Goal: Feedback & Contribution: Contribute content

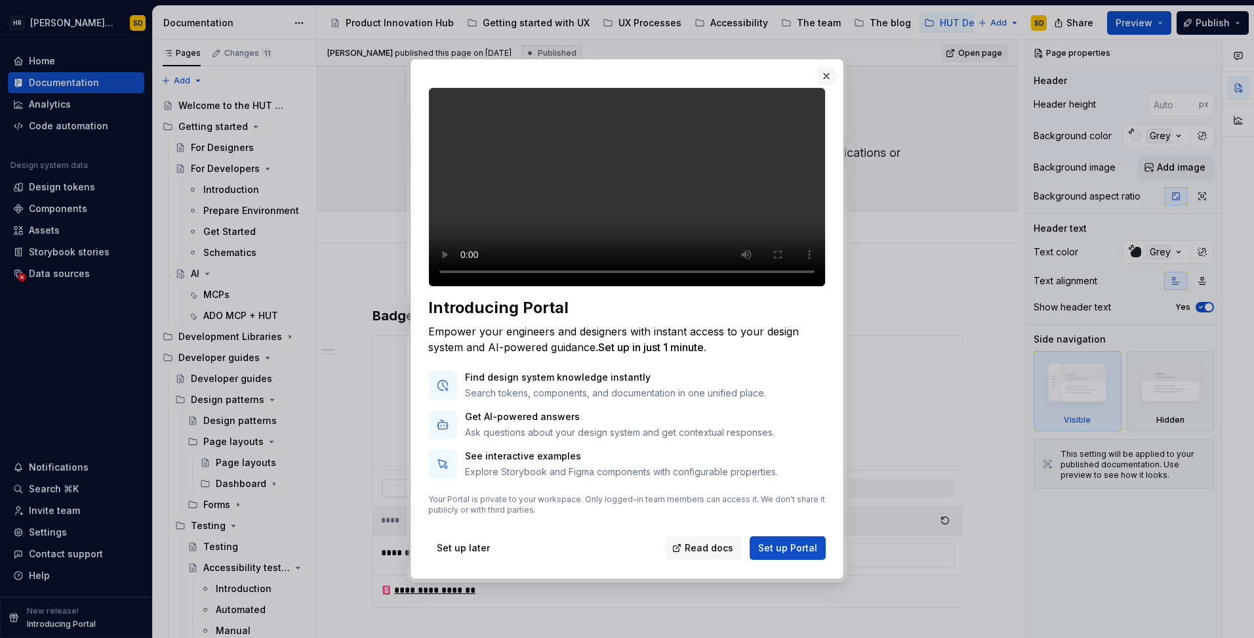
click at [828, 67] on button "button" at bounding box center [826, 76] width 18 height 18
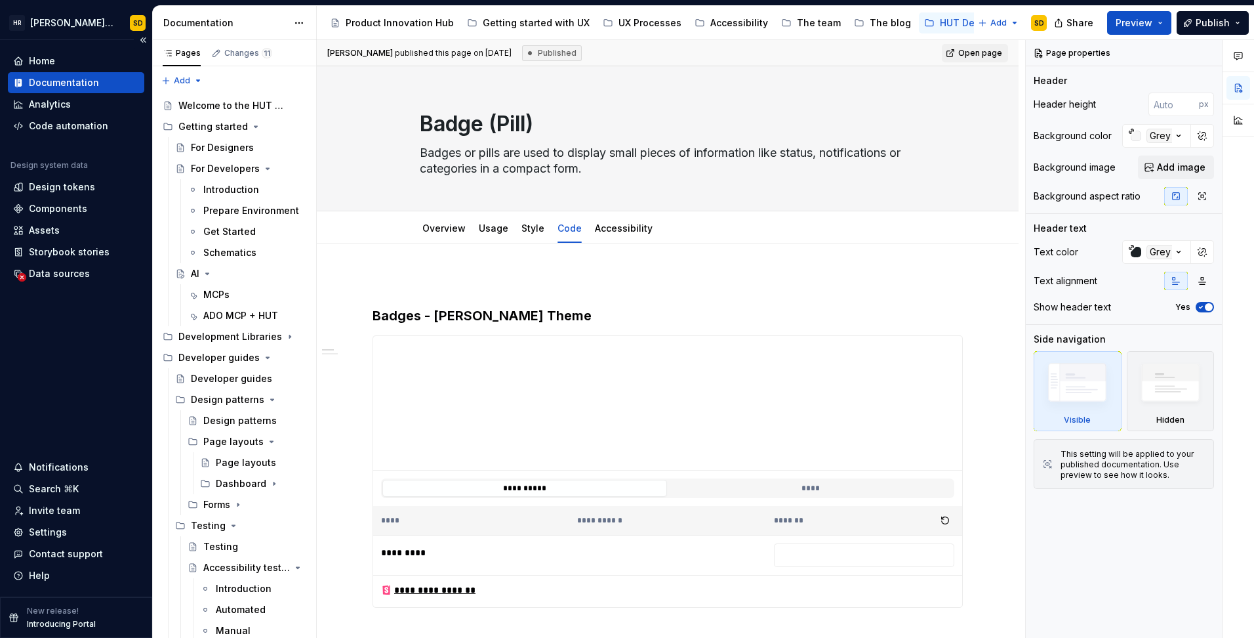
type textarea "*"
click at [42, 530] on div "Settings" at bounding box center [48, 532] width 38 height 13
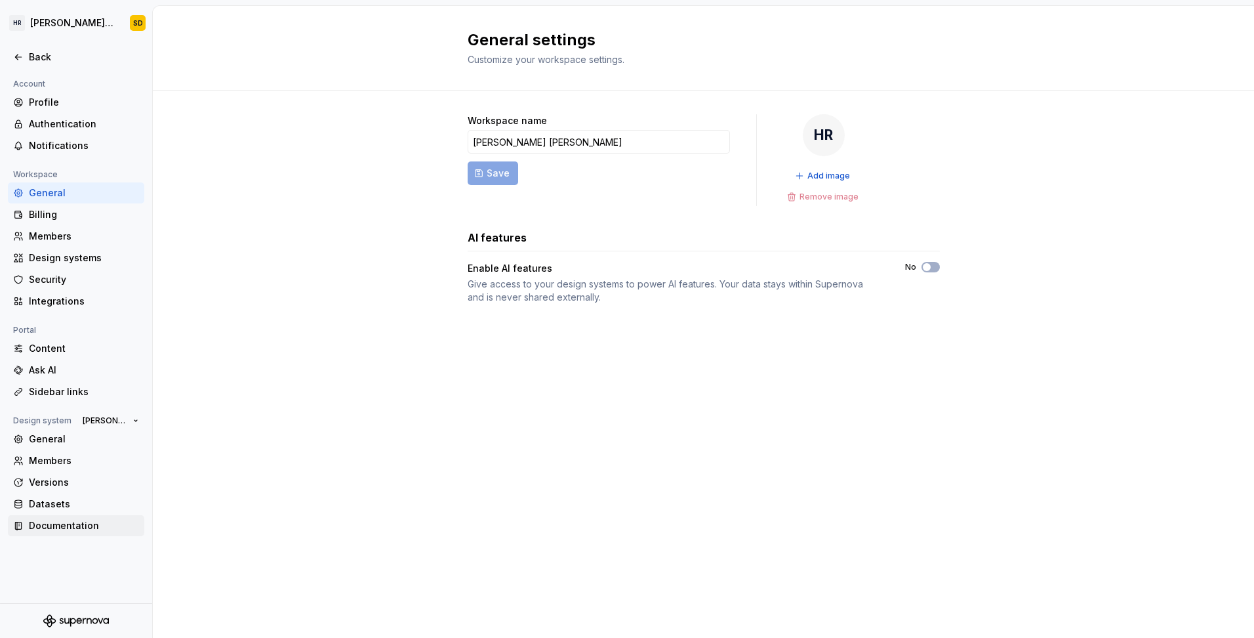
click at [45, 527] on div "Documentation" at bounding box center [84, 525] width 110 height 13
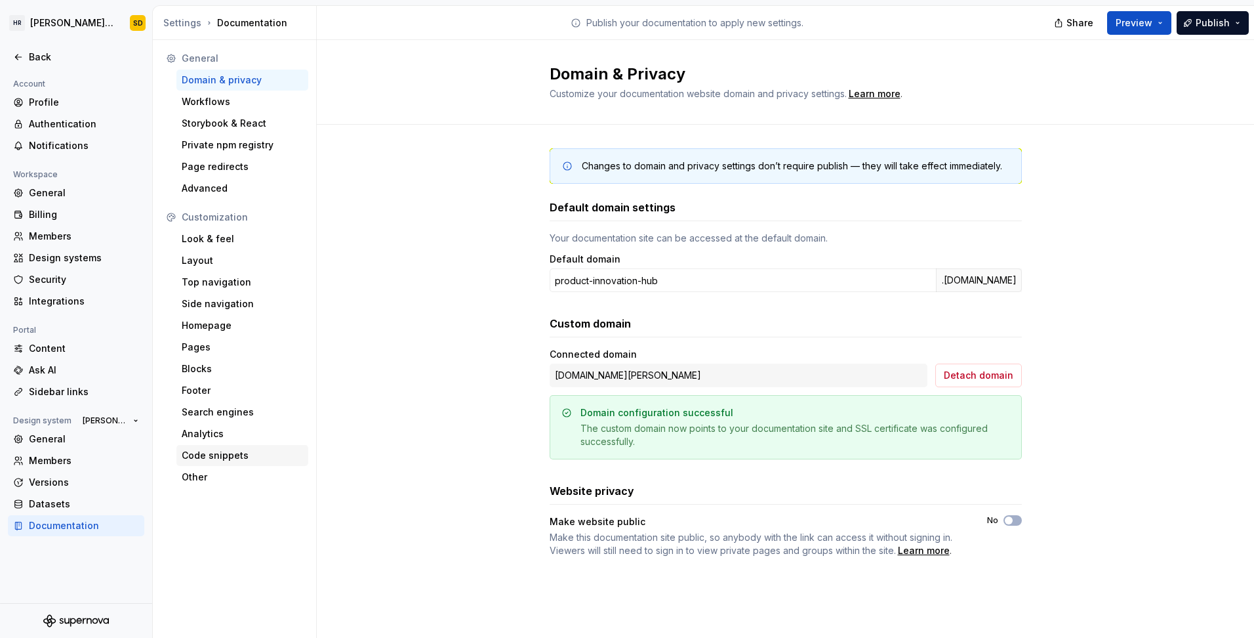
click at [210, 452] on div "Code snippets" at bounding box center [242, 455] width 121 height 13
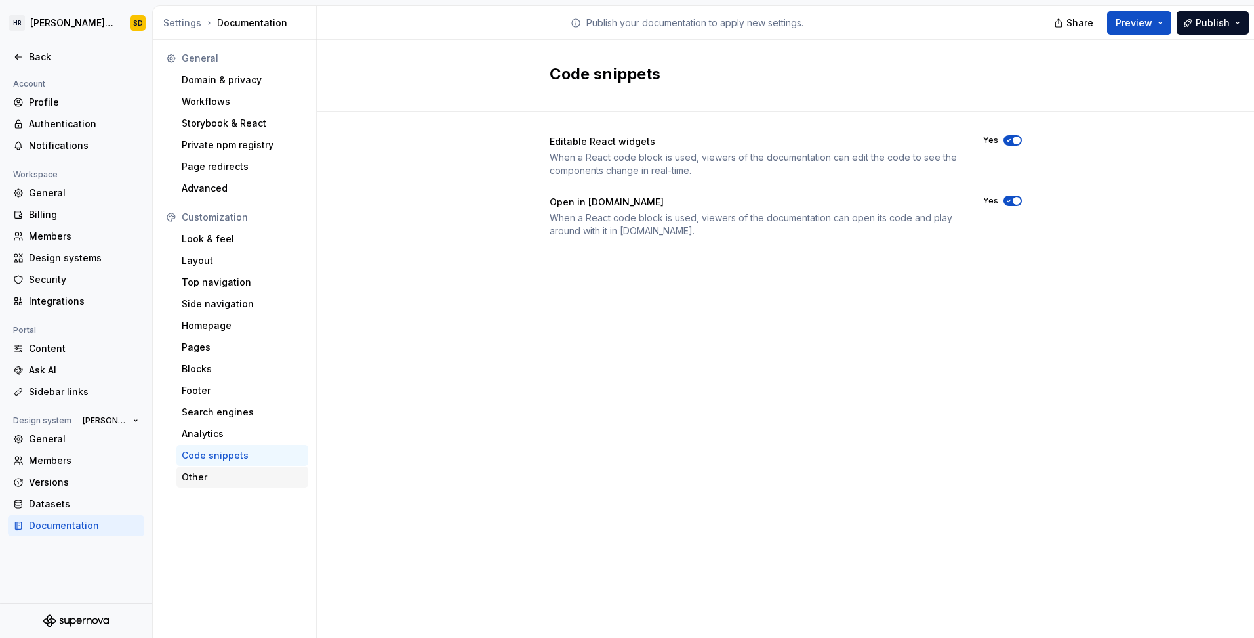
click at [197, 479] on div "Other" at bounding box center [242, 476] width 121 height 13
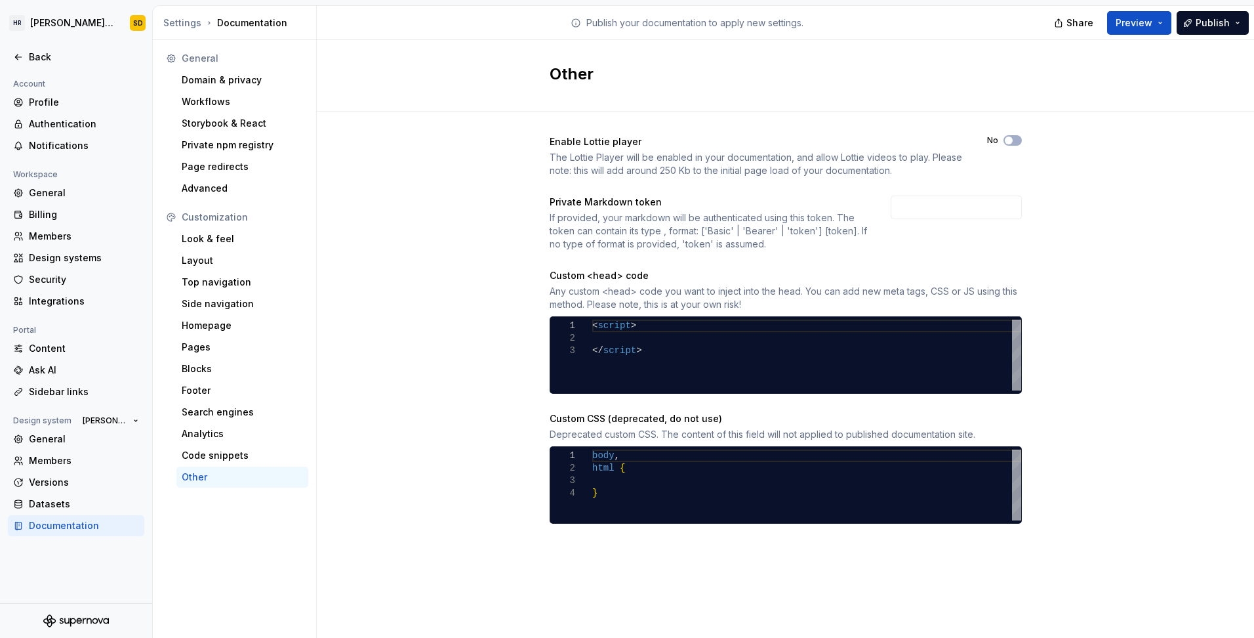
scroll to position [0, 45]
click at [637, 335] on div "< script > </ script >" at bounding box center [806, 355] width 429 height 71
drag, startPoint x: 661, startPoint y: 352, endPoint x: 541, endPoint y: 305, distance: 129.4
click at [592, 320] on div "< script > </ script >" at bounding box center [806, 355] width 429 height 71
click at [674, 344] on div "< script > </ script >" at bounding box center [806, 355] width 429 height 71
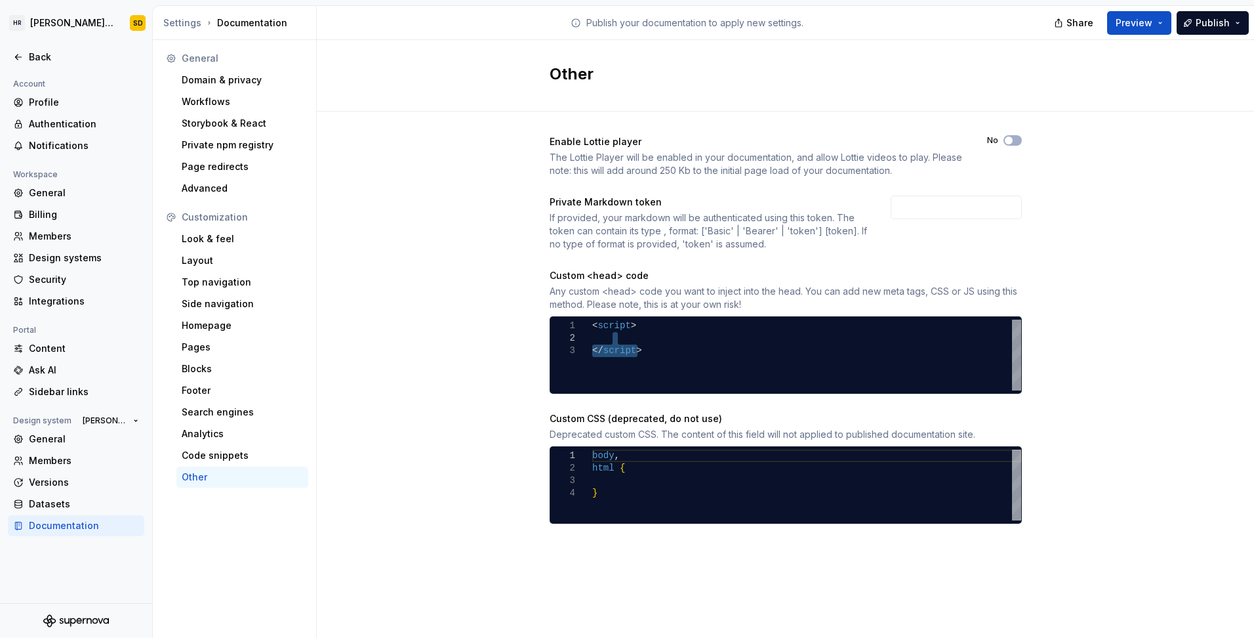
click at [671, 341] on div "< script > </ script >" at bounding box center [806, 355] width 429 height 71
click at [659, 350] on div "< script > </ script >" at bounding box center [806, 355] width 429 height 71
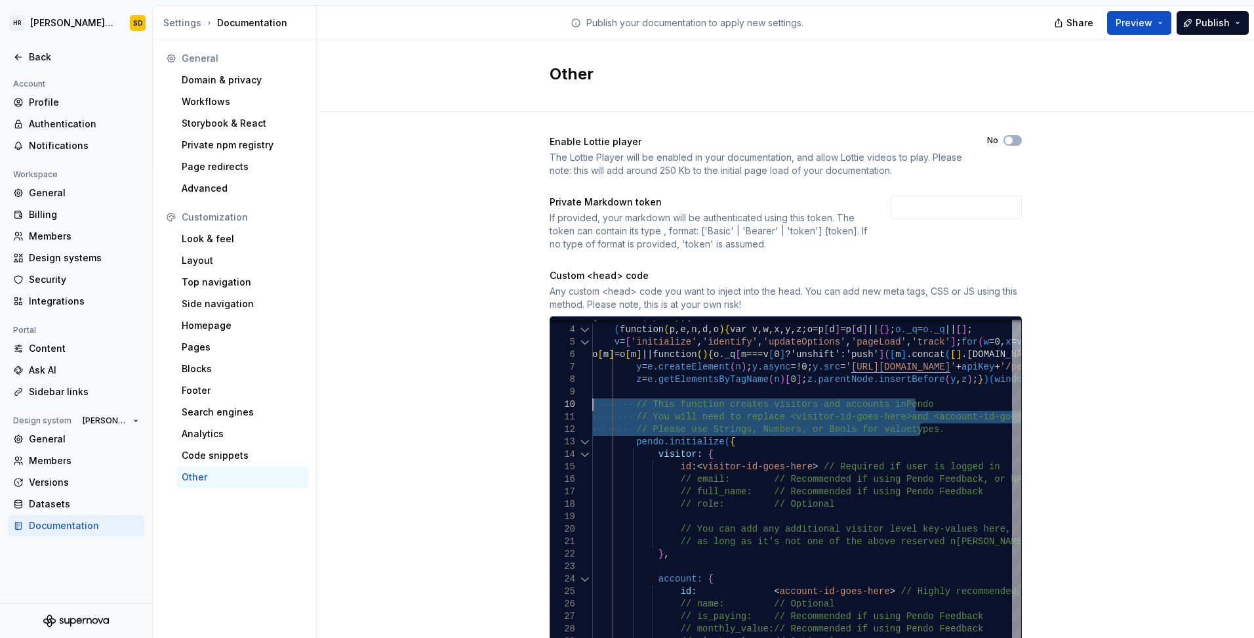
drag, startPoint x: 928, startPoint y: 428, endPoint x: 577, endPoint y: 384, distance: 353.1
click at [592, 407] on div "// as long as it's not one of the above reserved n [PERSON_NAME]. } } ) ; } ) (…" at bounding box center [902, 533] width 620 height 494
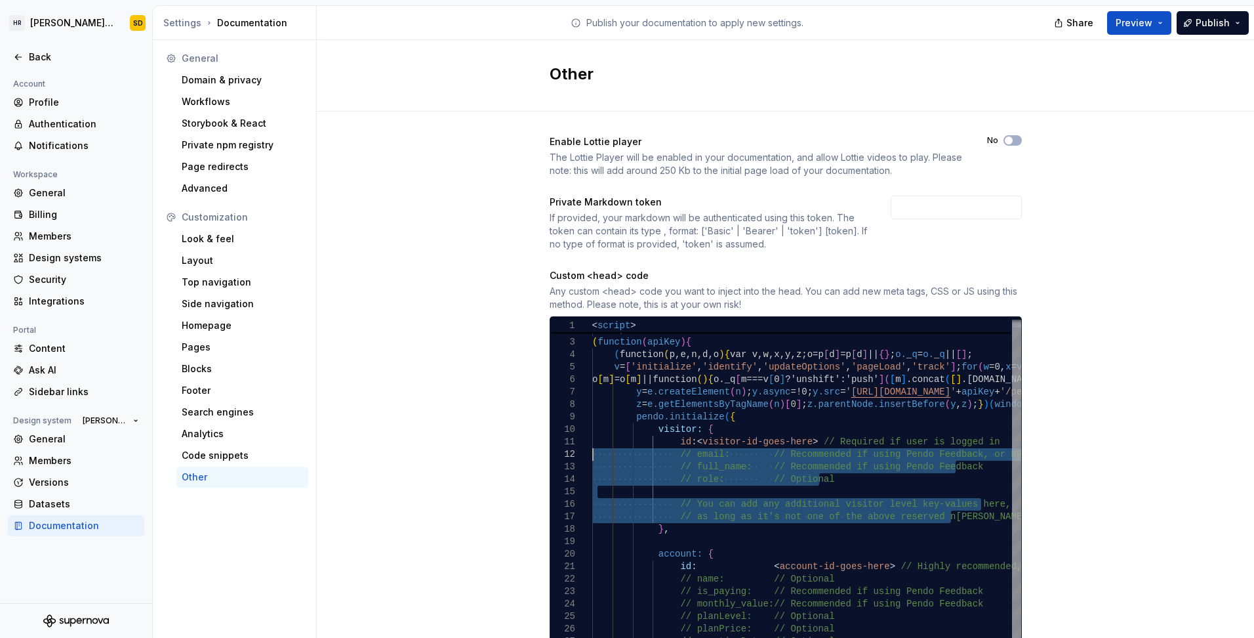
drag, startPoint x: 956, startPoint y: 516, endPoint x: 531, endPoint y: 453, distance: 429.1
click at [592, 453] on div "// as long as it's not one of the above reserved n [PERSON_NAME]. } } ) ; } ) (…" at bounding box center [892, 533] width 600 height 444
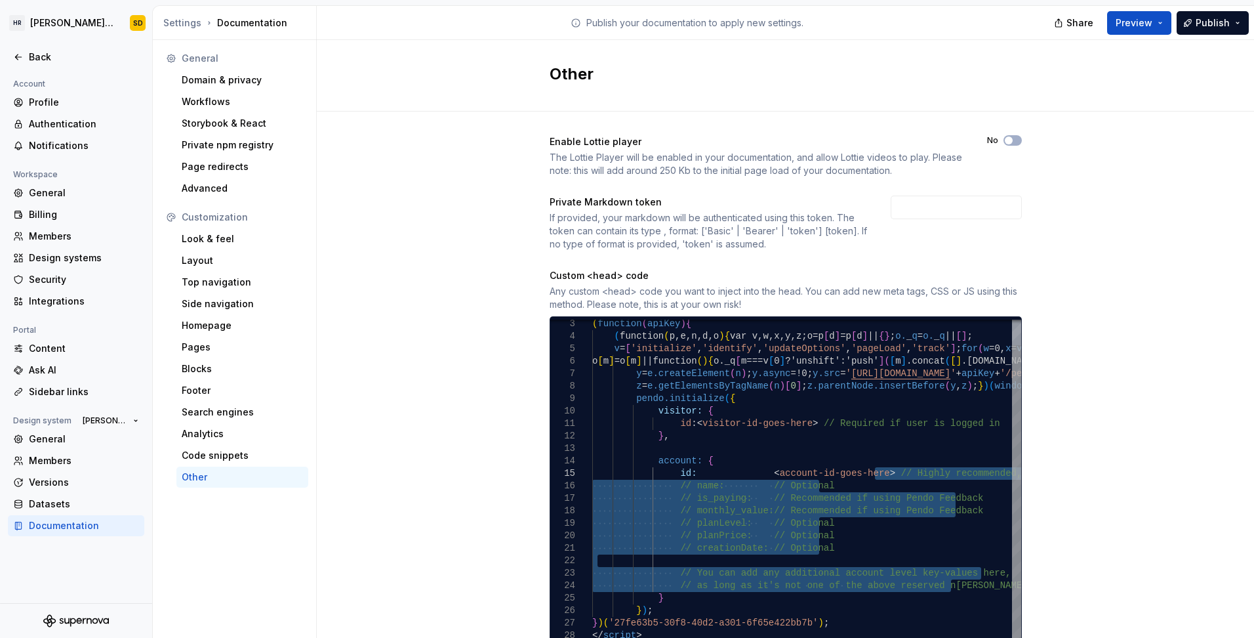
drag, startPoint x: 951, startPoint y: 583, endPoint x: 871, endPoint y: 472, distance: 136.4
click at [871, 472] on div "// as long as it's not one of the above reserved n [PERSON_NAME]. } } ) ; } ) (…" at bounding box center [892, 477] width 600 height 369
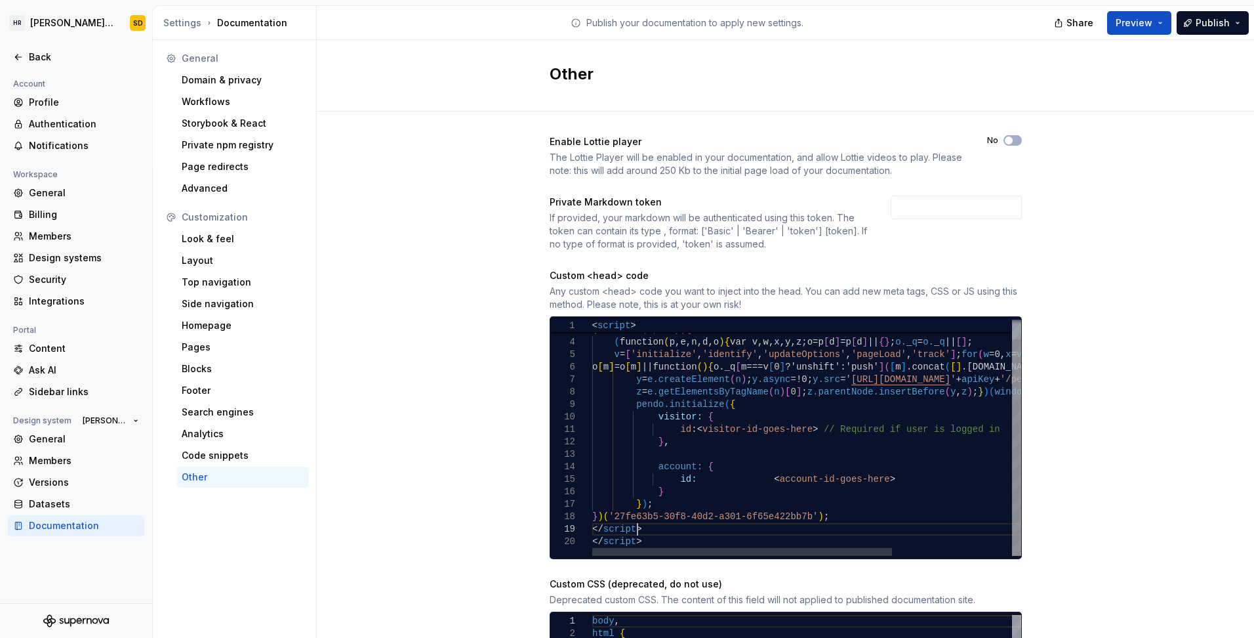
click at [652, 526] on div "} } ) ; } ) ( '27fe63b5-30f8-40d2-a301-6f65e422bb7b' ) ; </ script > ( function…" at bounding box center [892, 427] width 600 height 257
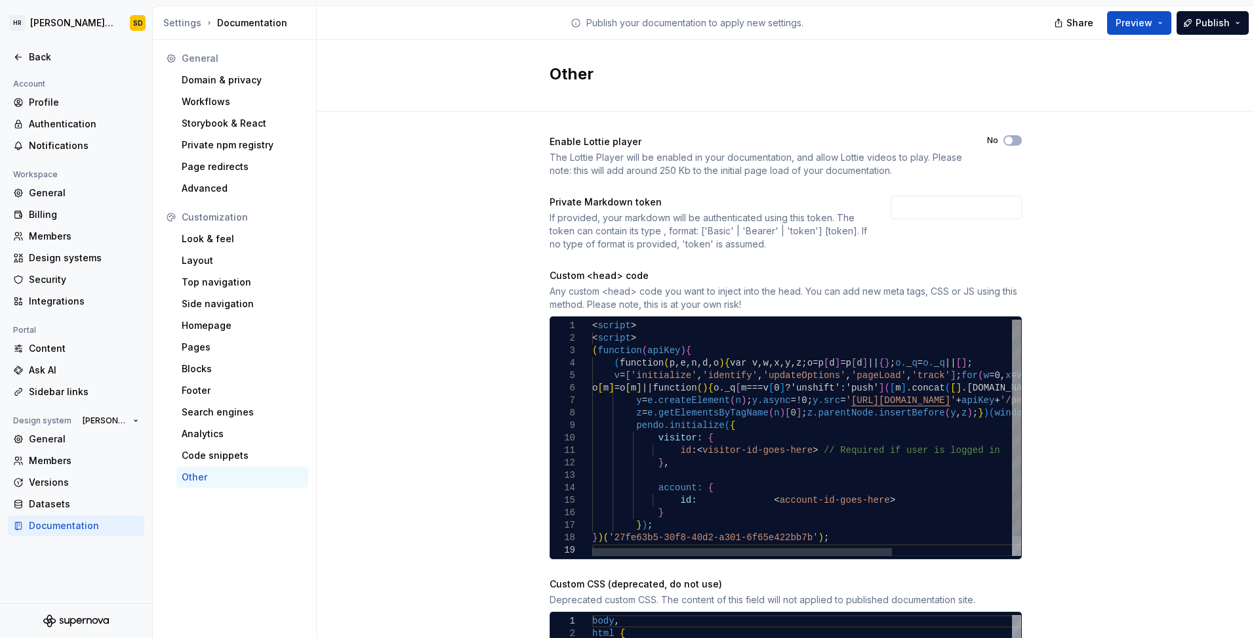
click at [663, 331] on div "} } ) ; } ) ( '27fe63b5-30f8-40d2-a301-6f65e422bb7b' ) ; ( function ( apiKey ) …" at bounding box center [892, 448] width 600 height 257
drag, startPoint x: 1147, startPoint y: 329, endPoint x: 1140, endPoint y: 375, distance: 45.8
click at [1146, 330] on div "Enable [PERSON_NAME] player The [PERSON_NAME] Player will be enabled in your do…" at bounding box center [786, 425] width 938 height 627
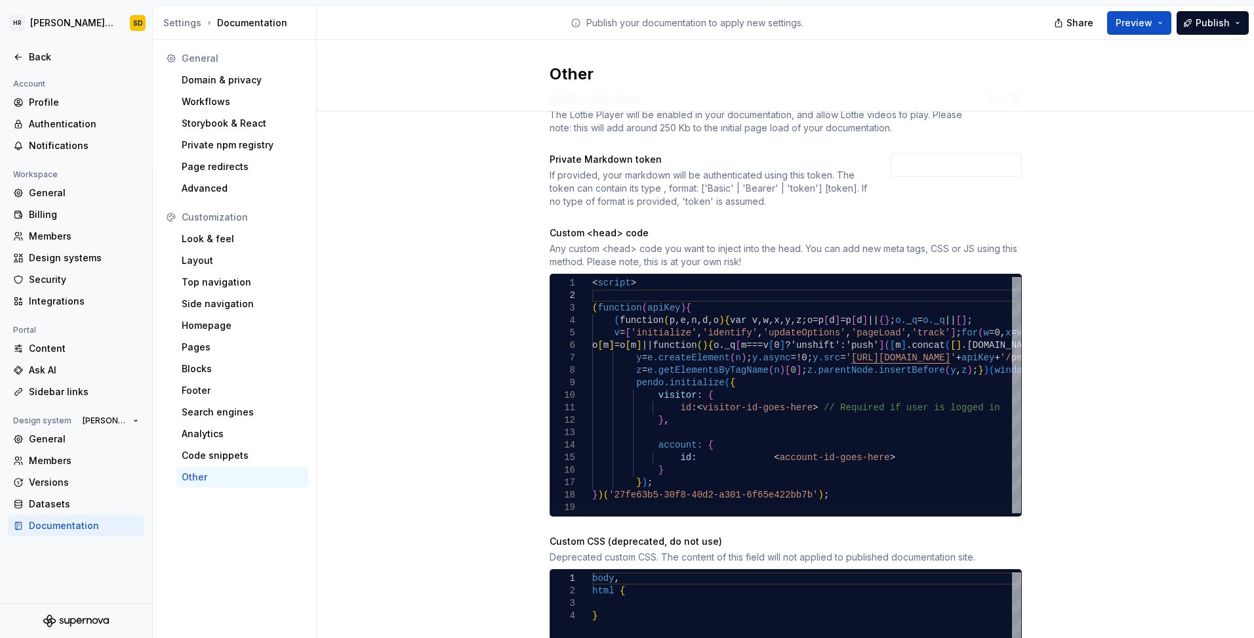
scroll to position [66, 0]
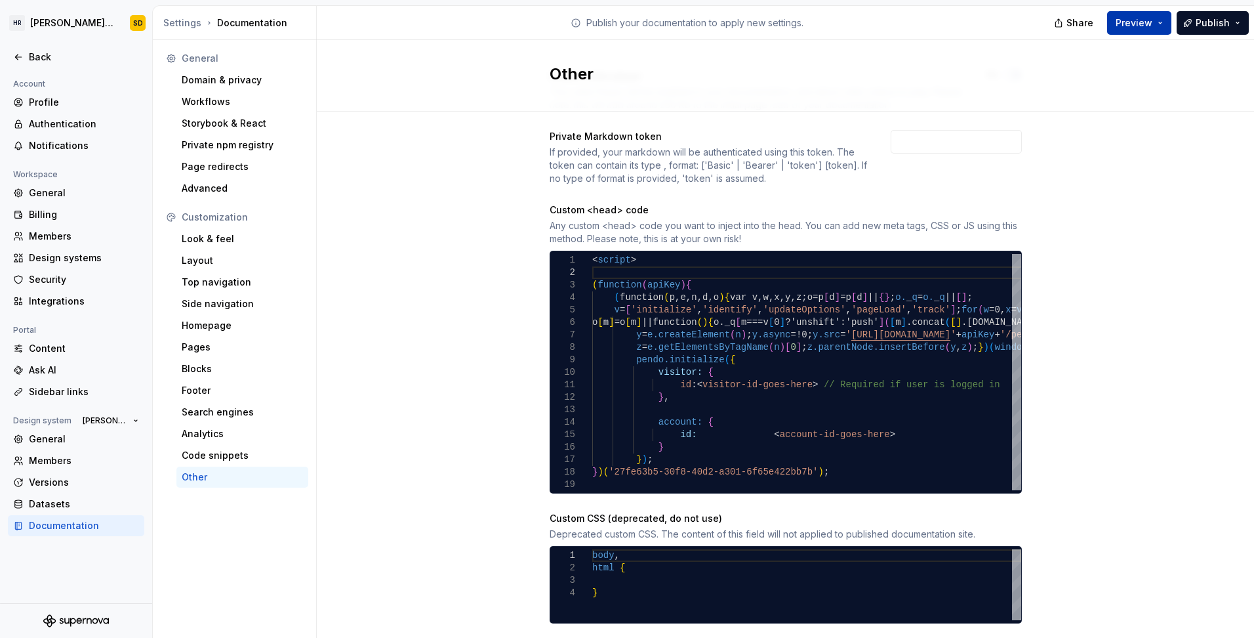
click at [1142, 24] on span "Preview" at bounding box center [1134, 22] width 37 height 13
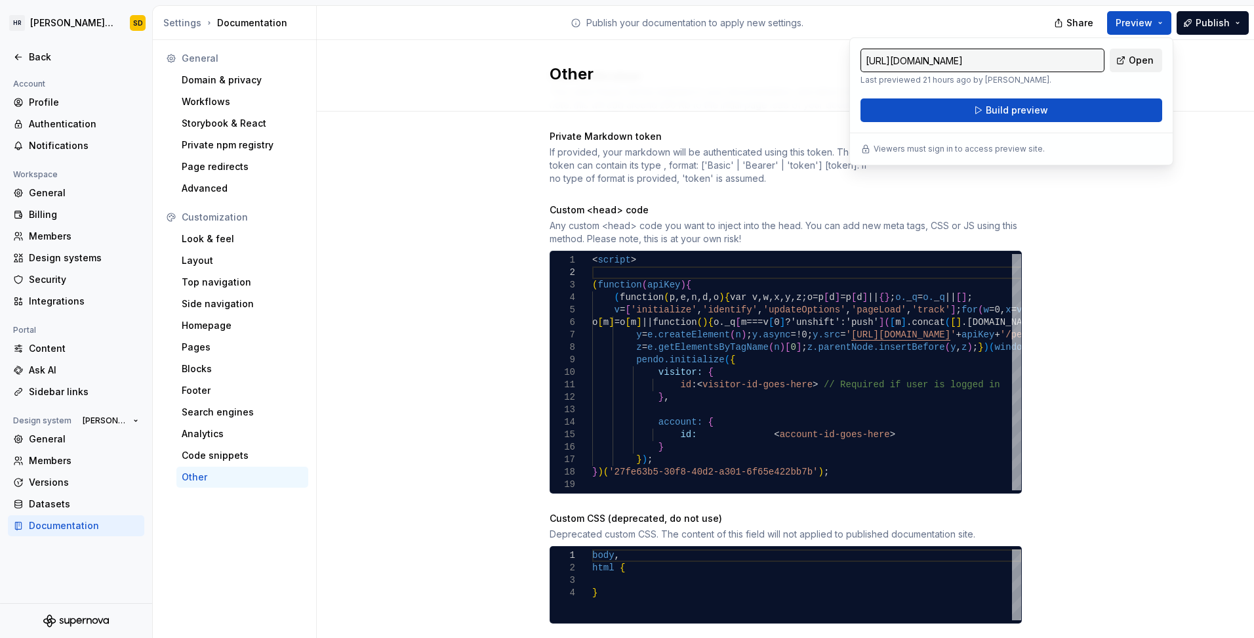
click at [1139, 61] on span "Open" at bounding box center [1141, 60] width 25 height 13
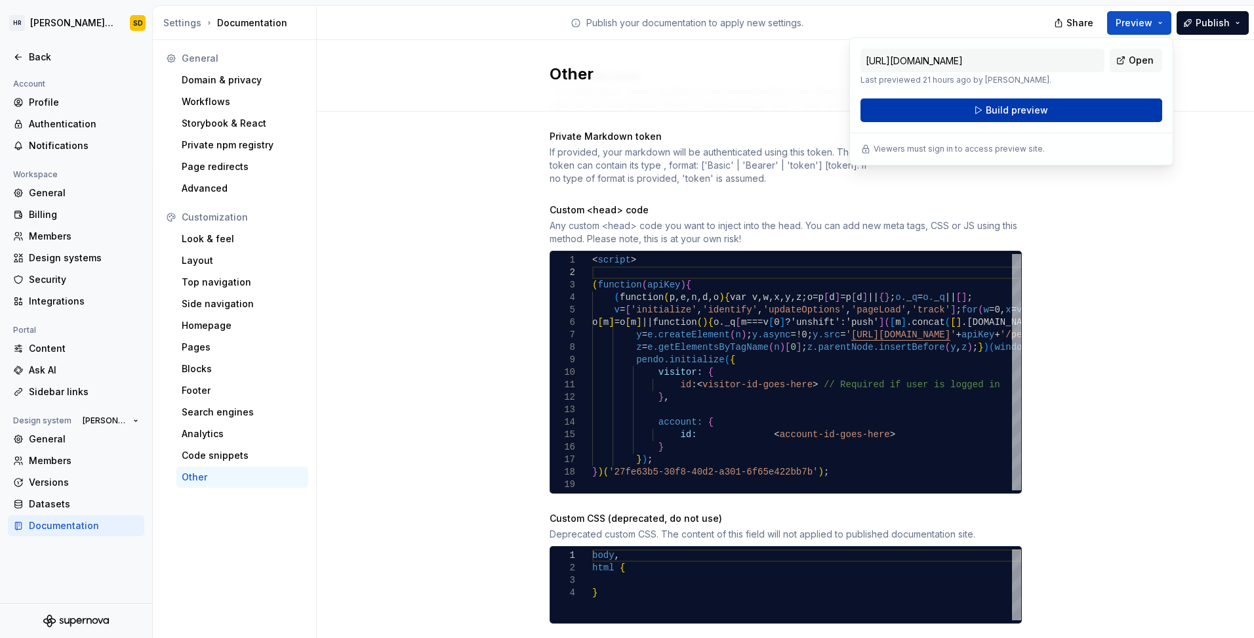
click at [1006, 107] on span "Build preview" at bounding box center [1017, 110] width 62 height 13
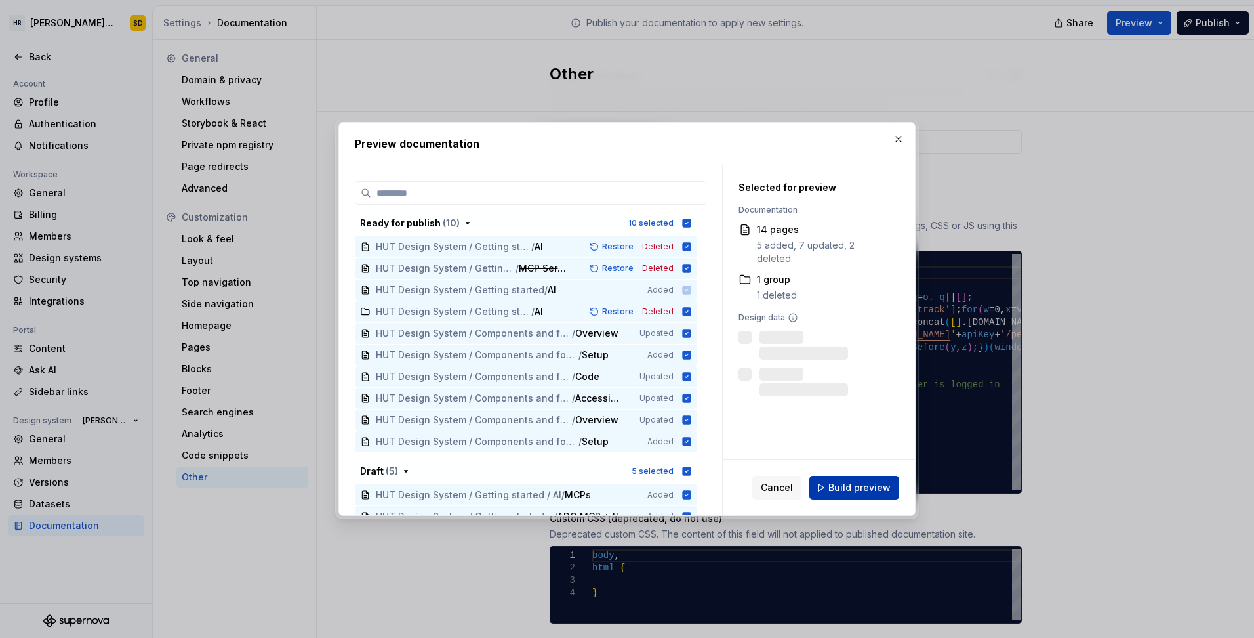
click at [855, 486] on span "Build preview" at bounding box center [860, 487] width 62 height 13
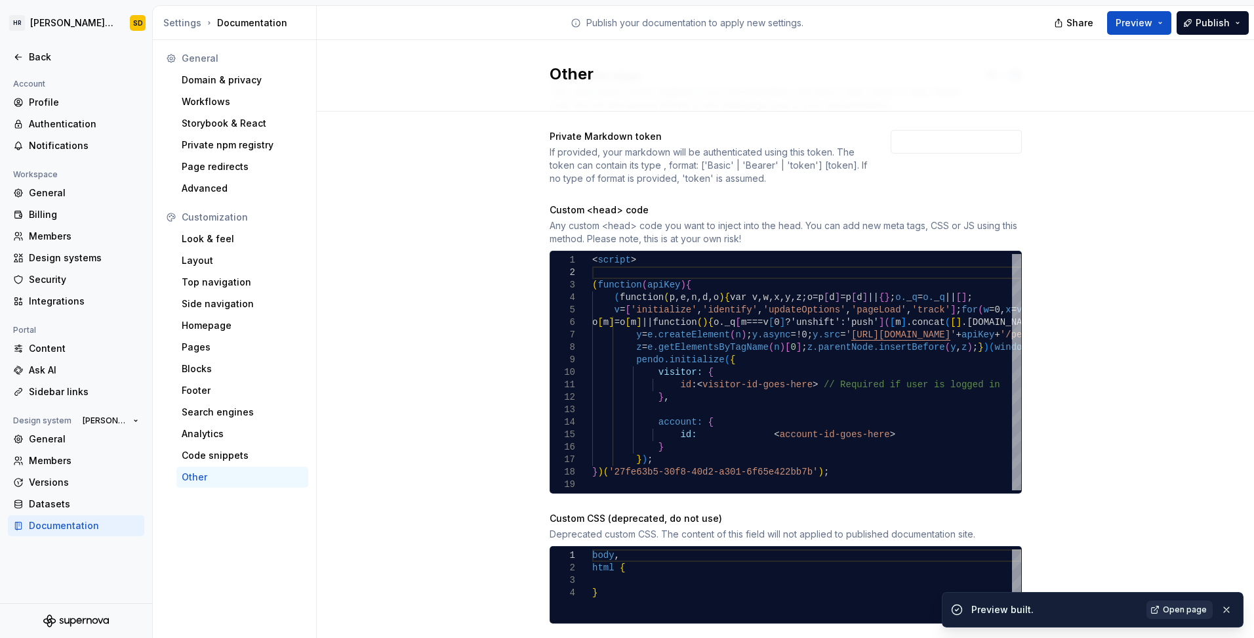
click at [1183, 610] on span "Open page" at bounding box center [1185, 609] width 44 height 10
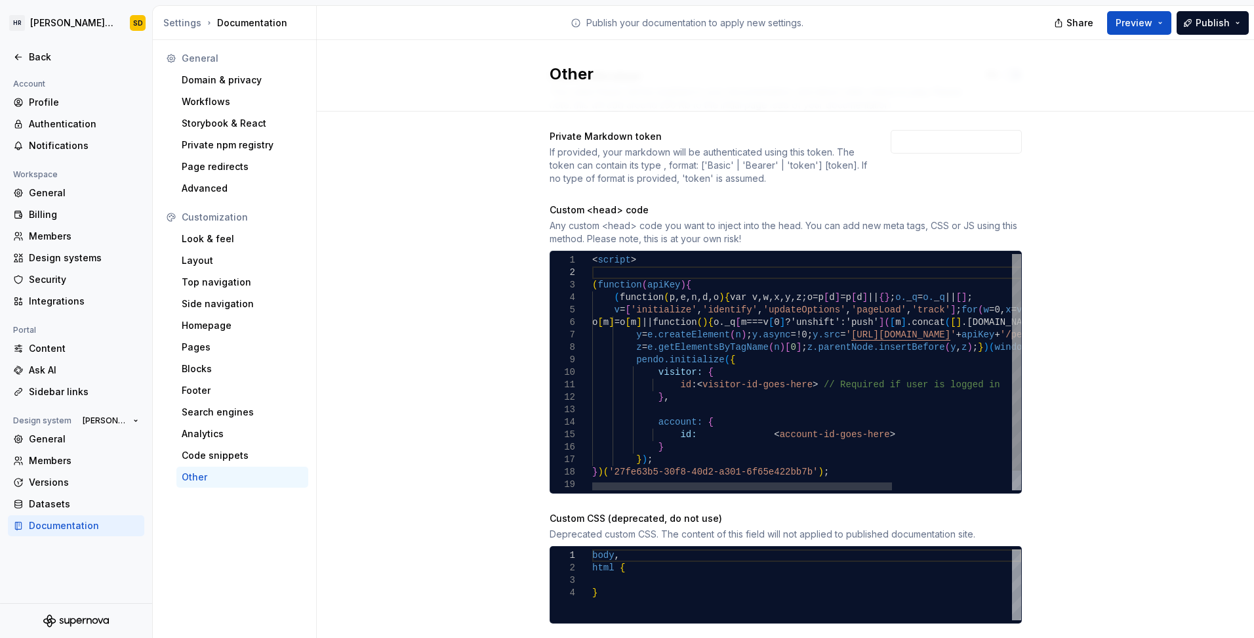
scroll to position [0, 19]
click at [874, 382] on div "} } ) ; } ) ( '27fe63b5-30f8-40d2-a301-6f65e422bb7b' ) ; ( function ( apiKey ) …" at bounding box center [892, 382] width 600 height 257
click at [592, 490] on div at bounding box center [742, 486] width 300 height 8
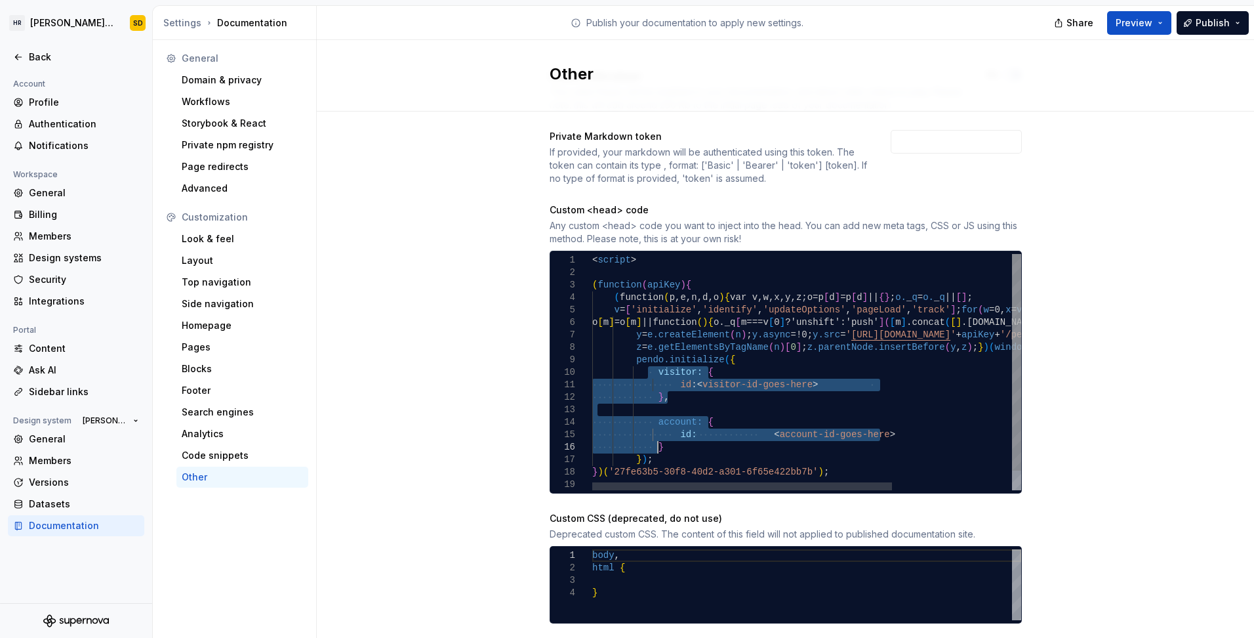
drag, startPoint x: 645, startPoint y: 371, endPoint x: 697, endPoint y: 443, distance: 88.9
click at [697, 443] on div "} } ) ; } ) ( '27fe63b5-30f8-40d2-a301-6f65e422bb7b' ) ; ( function ( apiKey ) …" at bounding box center [892, 382] width 600 height 257
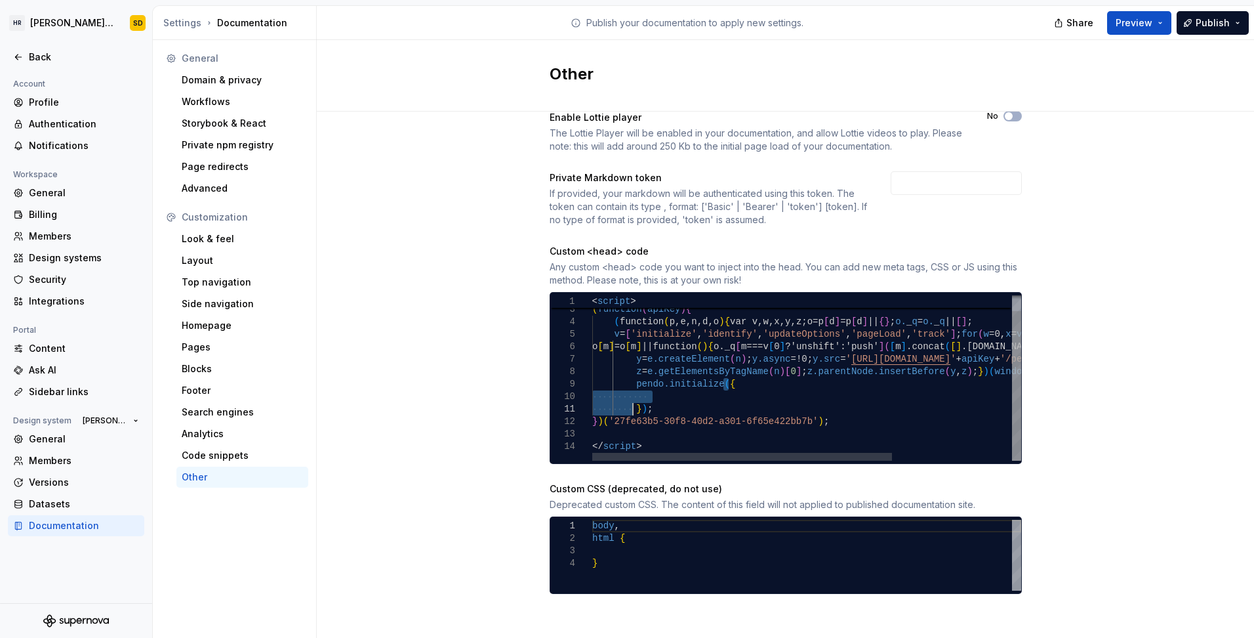
type textarea "**********"
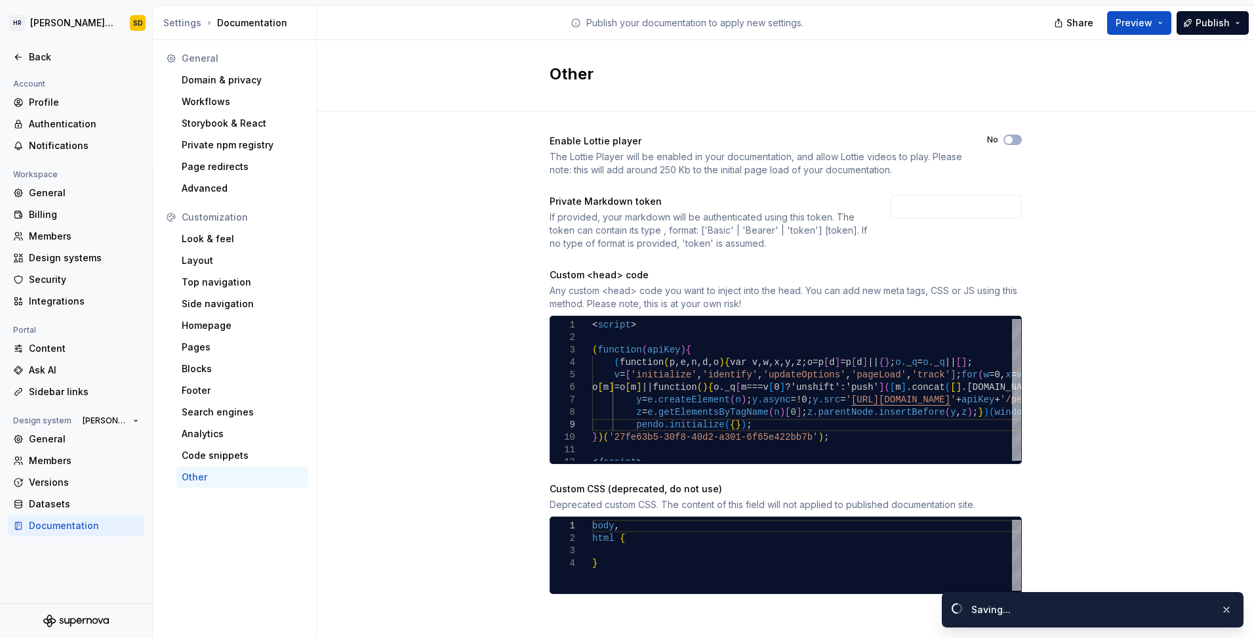
click at [1111, 445] on div "Enable [PERSON_NAME] player The [PERSON_NAME] Player will be enabled in your do…" at bounding box center [786, 377] width 938 height 533
click at [1138, 28] on span "Preview" at bounding box center [1134, 22] width 37 height 13
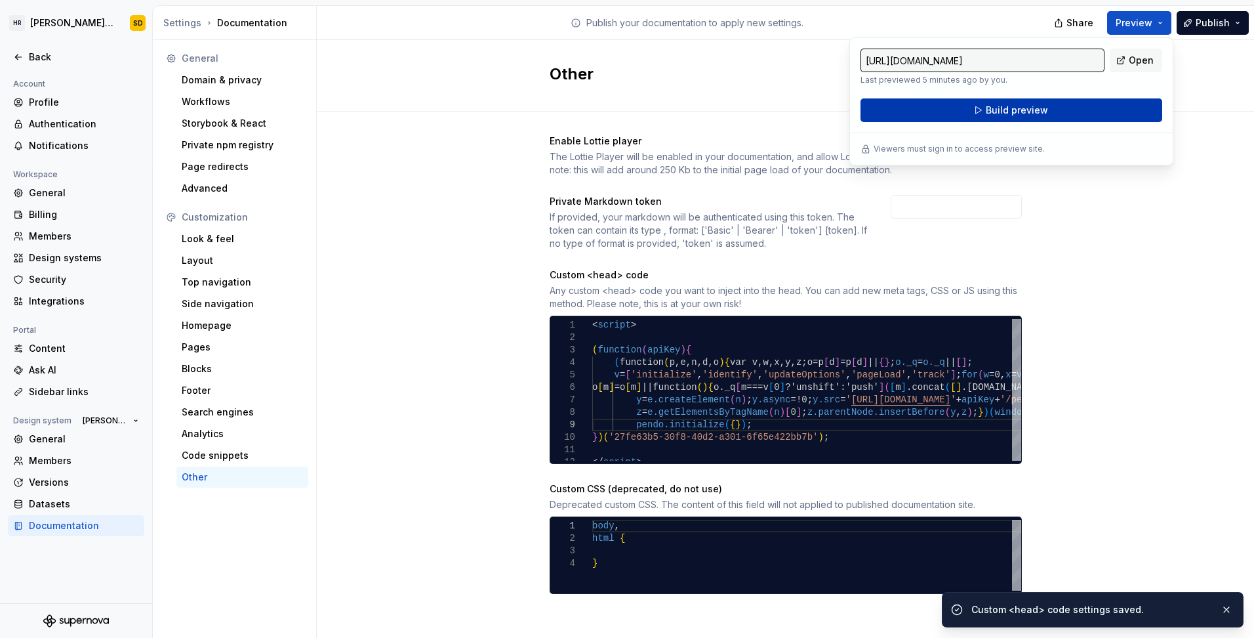
click at [1016, 112] on span "Build preview" at bounding box center [1017, 110] width 62 height 13
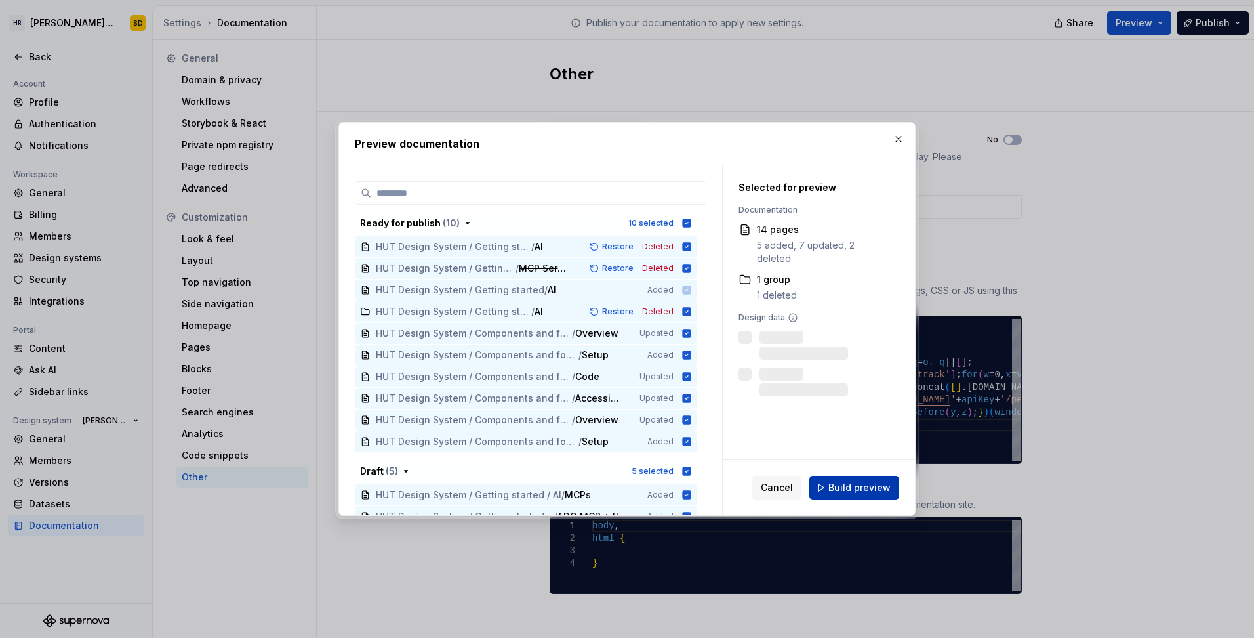
click at [854, 487] on span "Build preview" at bounding box center [860, 487] width 62 height 13
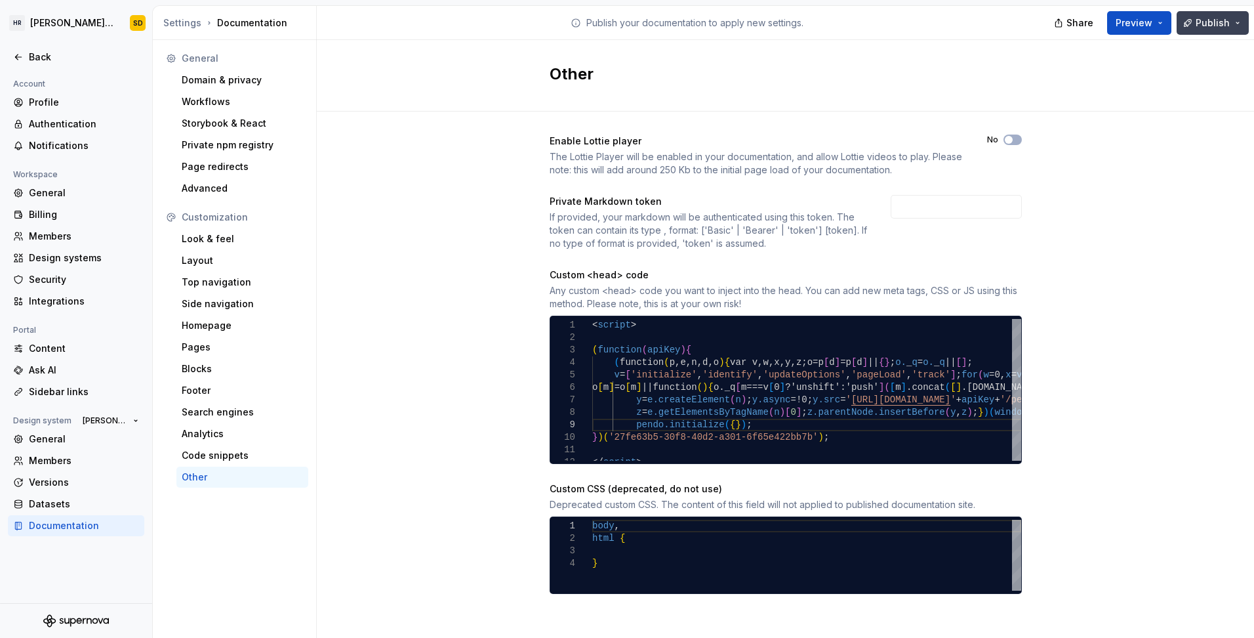
click at [1236, 20] on button "Publish" at bounding box center [1213, 23] width 72 height 24
click at [1166, 465] on div "Enable [PERSON_NAME] player The [PERSON_NAME] Player will be enabled in your do…" at bounding box center [786, 377] width 938 height 533
click at [1228, 24] on span "Publish" at bounding box center [1213, 22] width 34 height 13
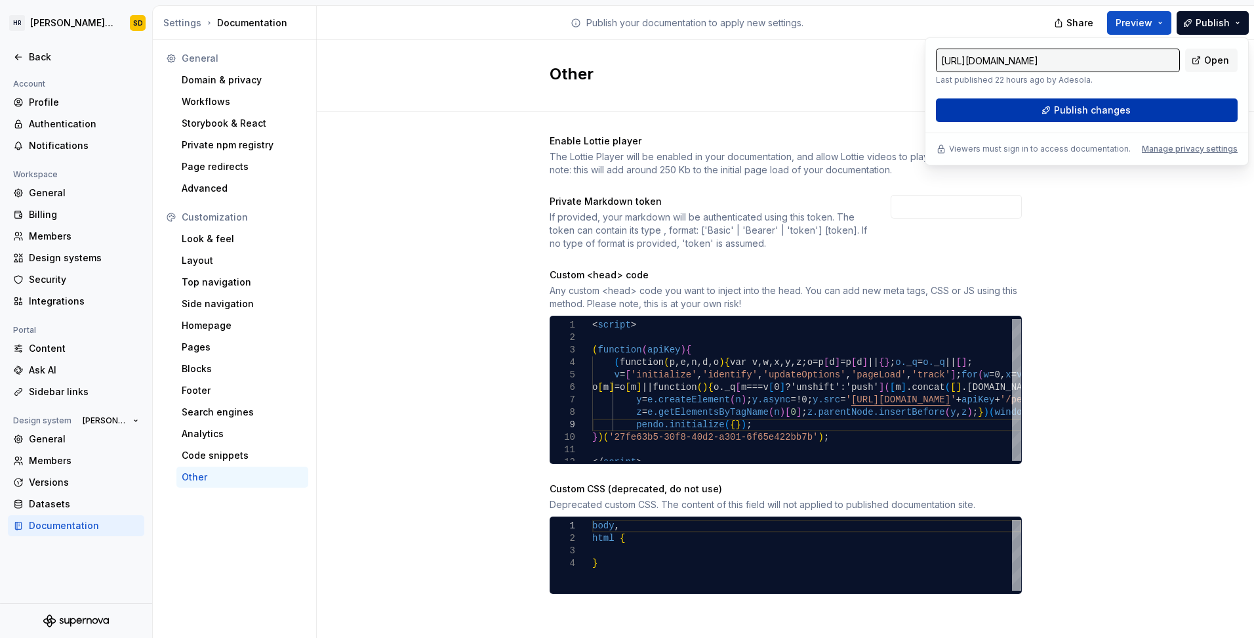
click at [1170, 112] on button "Publish changes" at bounding box center [1087, 110] width 302 height 24
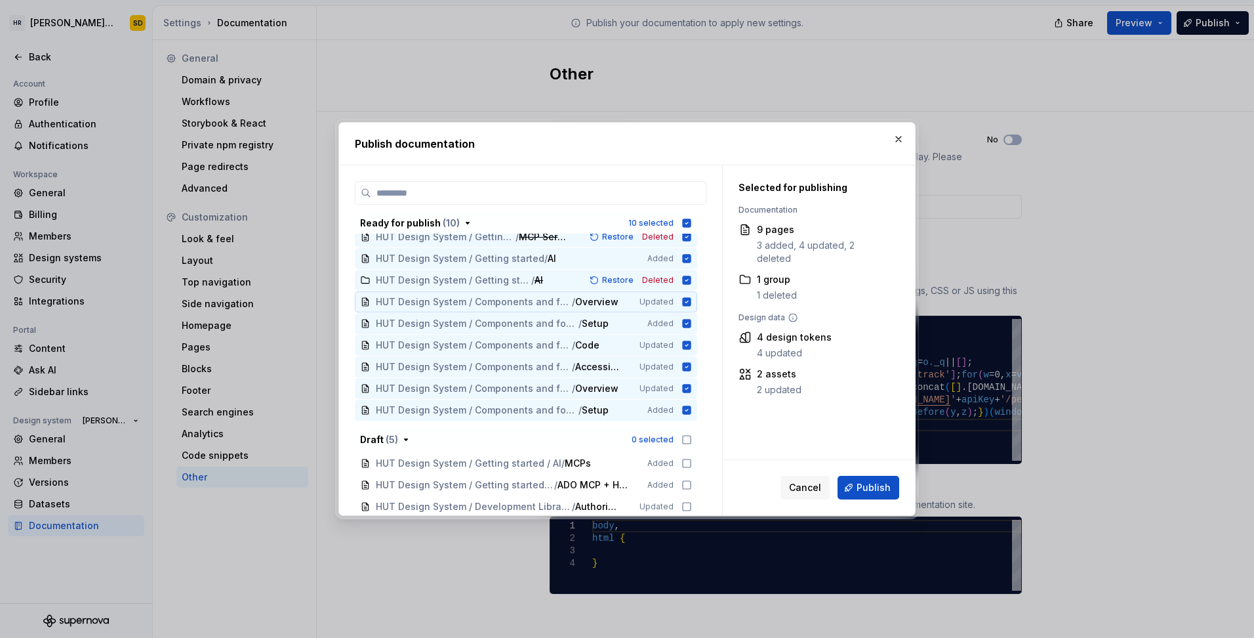
scroll to position [77, 0]
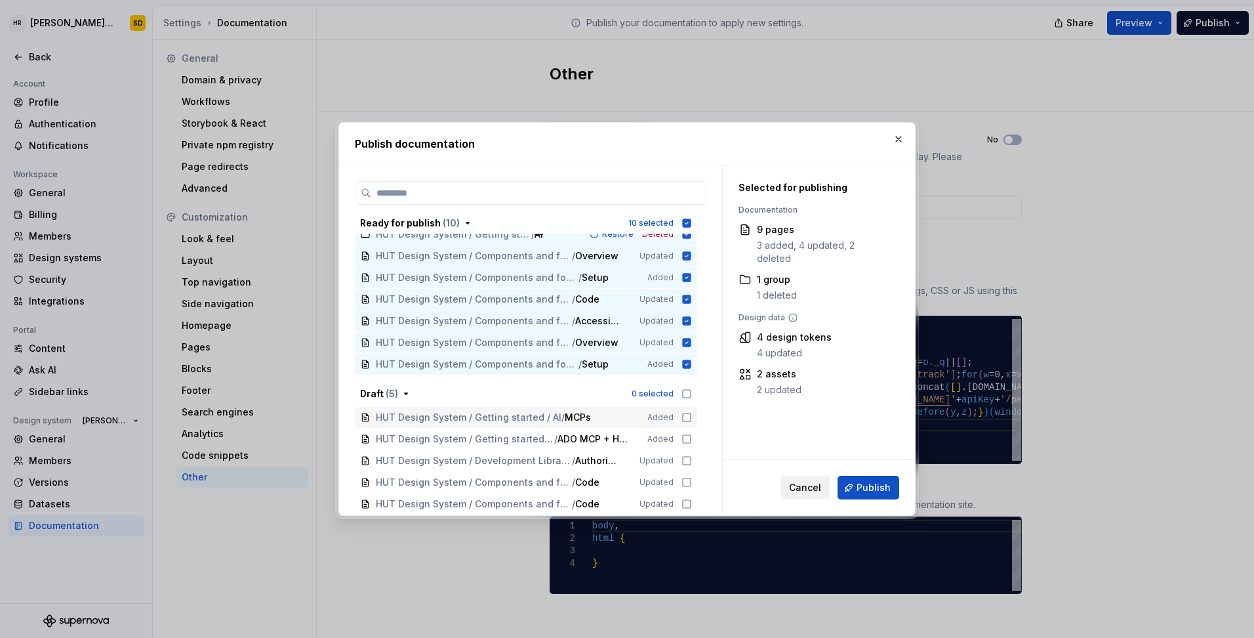
click at [804, 484] on span "Cancel" at bounding box center [805, 487] width 32 height 13
